Goal: Navigation & Orientation: Find specific page/section

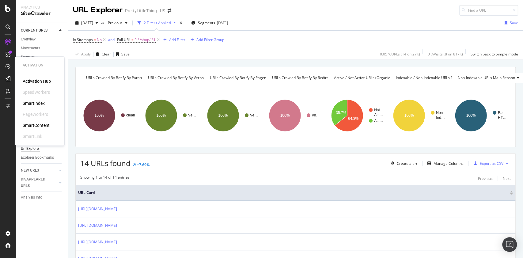
click at [37, 102] on div "SmartIndex" at bounding box center [34, 103] width 22 height 6
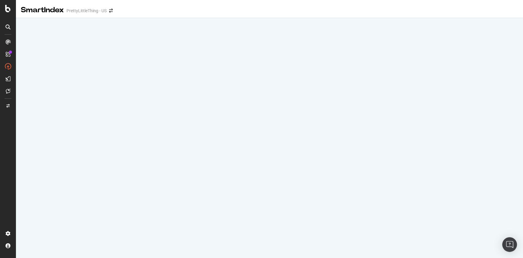
click at [87, 8] on div "SmartIndex PrettyLittleThing - US" at bounding box center [70, 10] width 98 height 10
click at [113, 13] on span at bounding box center [111, 11] width 9 height 4
click at [110, 11] on icon "arrow-right-arrow-left" at bounding box center [111, 11] width 4 height 4
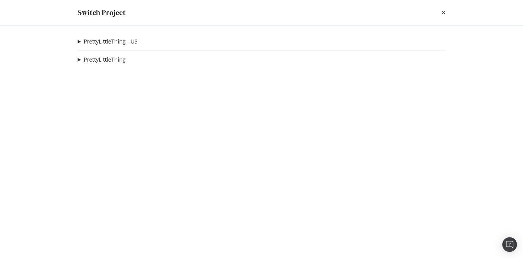
click at [98, 60] on link "PrettyLittleThing" at bounding box center [105, 59] width 42 height 6
